Goal: Task Accomplishment & Management: Manage account settings

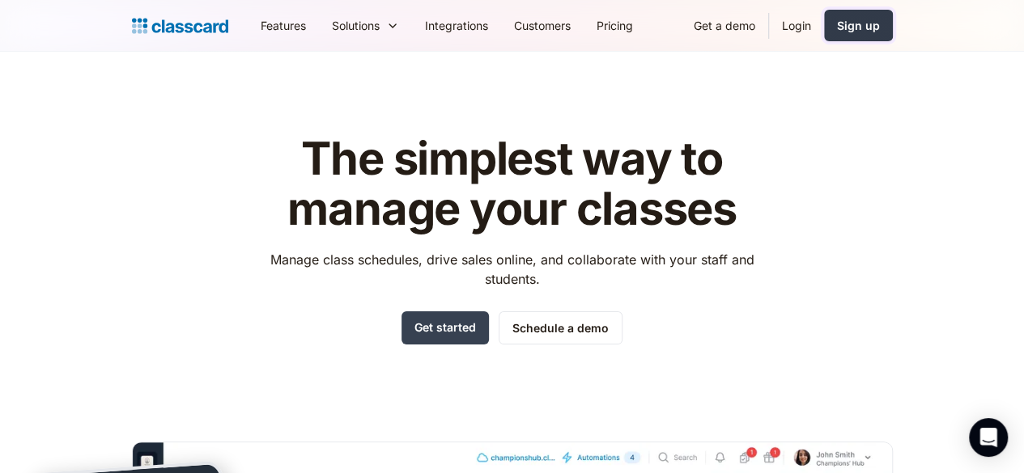
click at [880, 29] on div "Sign up" at bounding box center [858, 25] width 43 height 17
click at [824, 25] on link "Login" at bounding box center [796, 25] width 55 height 36
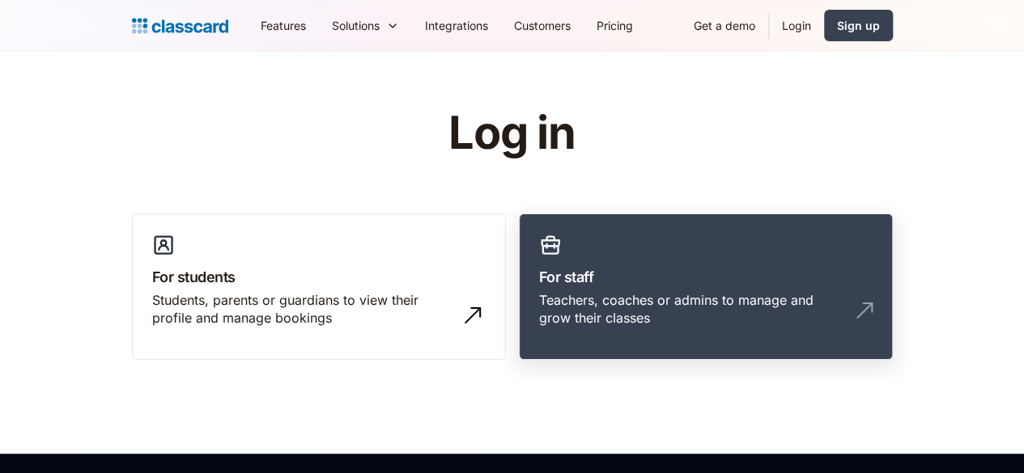
click at [649, 259] on link "For staff Teachers, coaches or admins to manage and grow their classes" at bounding box center [706, 287] width 374 height 147
